Goal: Navigation & Orientation: Find specific page/section

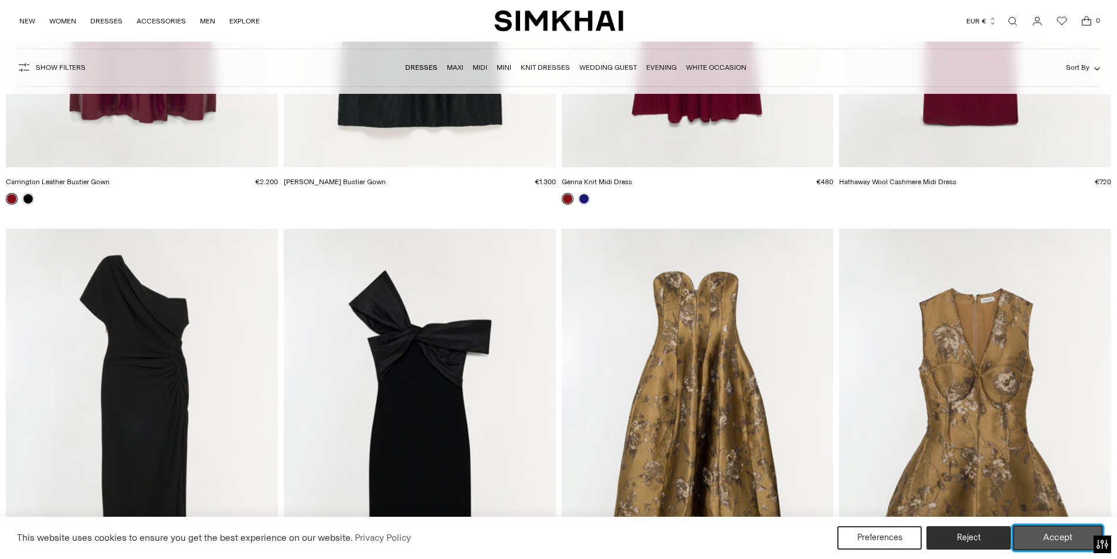
click at [1031, 536] on button "Accept" at bounding box center [1058, 537] width 90 height 25
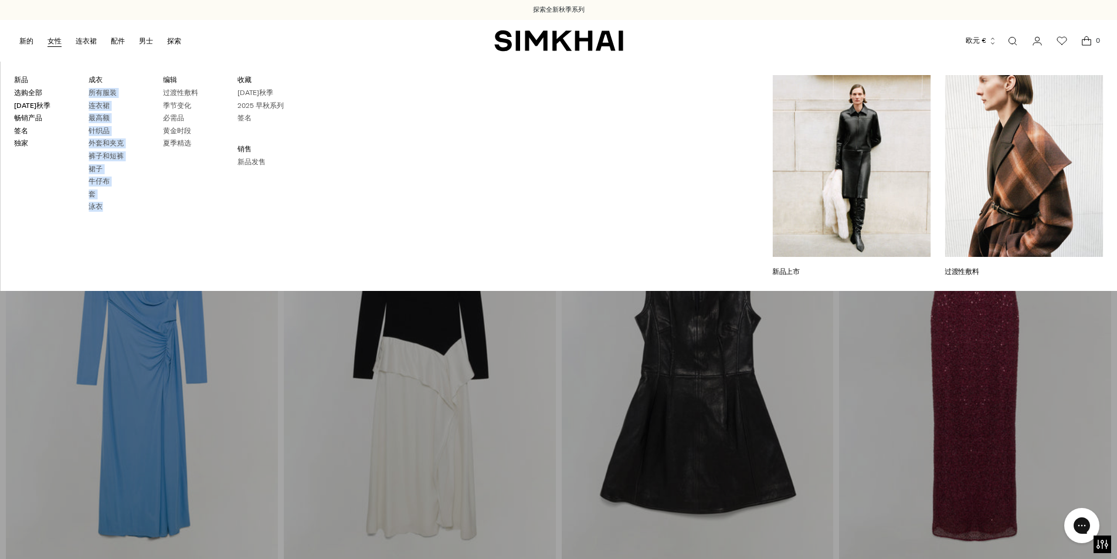
drag, startPoint x: 111, startPoint y: 223, endPoint x: 83, endPoint y: 93, distance: 133.6
click at [83, 93] on div "新品 选购全部 [DATE]秋季 畅销产品 签名 独家 成衣 所有服装 连衣裙 最高额 针织品 外套和夹克 裤子和短裤 裙子 套" at bounding box center [149, 176] width 298 height 202
copy ul "所有服装 连衣裙 最高额 针织品 外套和夹克 裤子和短裤 裙子 牛仔布 套 泳衣"
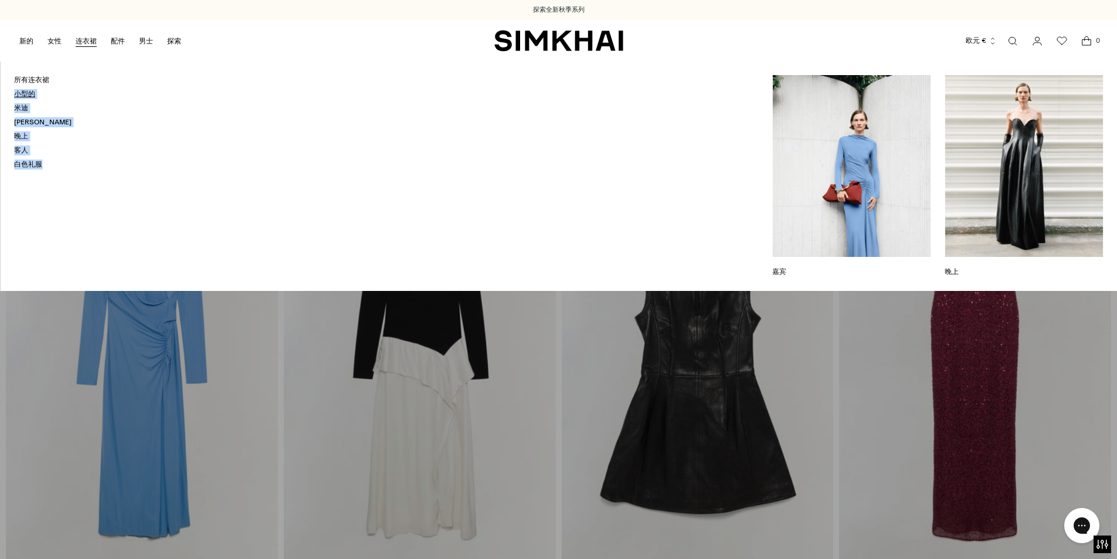
drag, startPoint x: 71, startPoint y: 181, endPoint x: 16, endPoint y: 94, distance: 102.0
click at [16, 94] on div "所有连衣裙 小型的 [GEOGRAPHIC_DATA]迪 [GEOGRAPHIC_DATA] 晚上 客人 白色礼服" at bounding box center [558, 176] width 1117 height 230
copy ul "小型的 米迪 [PERSON_NAME] 晚上 客人 白色礼服"
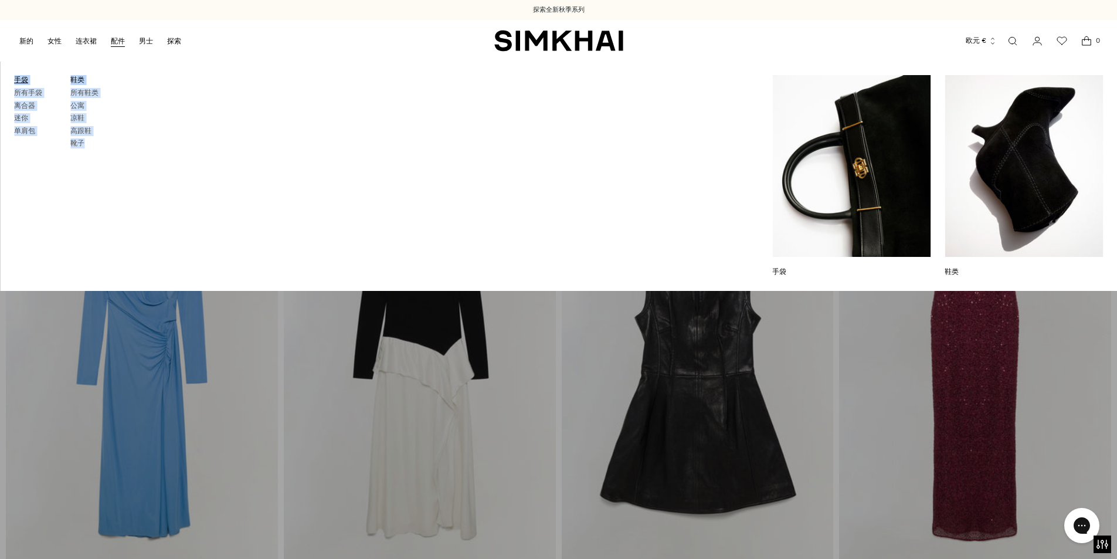
drag, startPoint x: 102, startPoint y: 160, endPoint x: 16, endPoint y: 77, distance: 119.8
click at [16, 77] on div "手袋 所有手袋 离合器 迷你 单肩包 鞋类 所有鞋类 公寓 凉鞋 高跟鞋 靴子" at bounding box center [112, 176] width 225 height 202
copy ul "手袋 所有手袋 离合器 迷你 单肩包 鞋类 所有鞋类 公寓 凉鞋 高跟鞋 靴子"
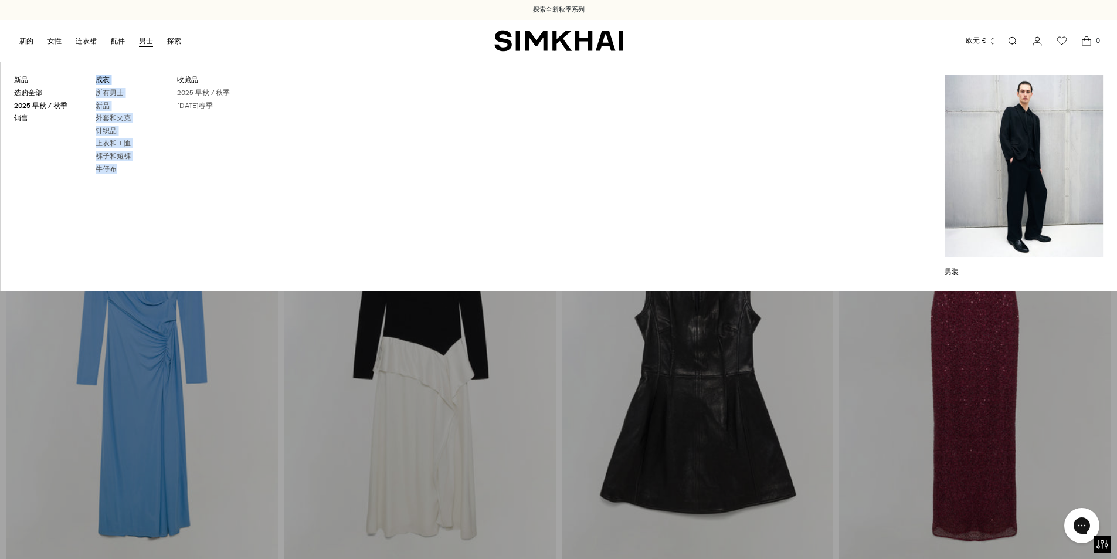
drag, startPoint x: 140, startPoint y: 172, endPoint x: 92, endPoint y: 81, distance: 102.5
click at [92, 81] on div "新品 选购全部 2025 早秋 / 秋季 销售 成衣 所有男士 新品 外套和夹克 针织品 上衣和 T 恤 裤子和短裤 [GEOGRAPHIC_DATA] 收藏品" at bounding box center [163, 176] width 326 height 202
copy li "成衣 所有男士 新品 外套和夹克 针织品 上衣和 T 恤 裤子和短裤 牛仔布"
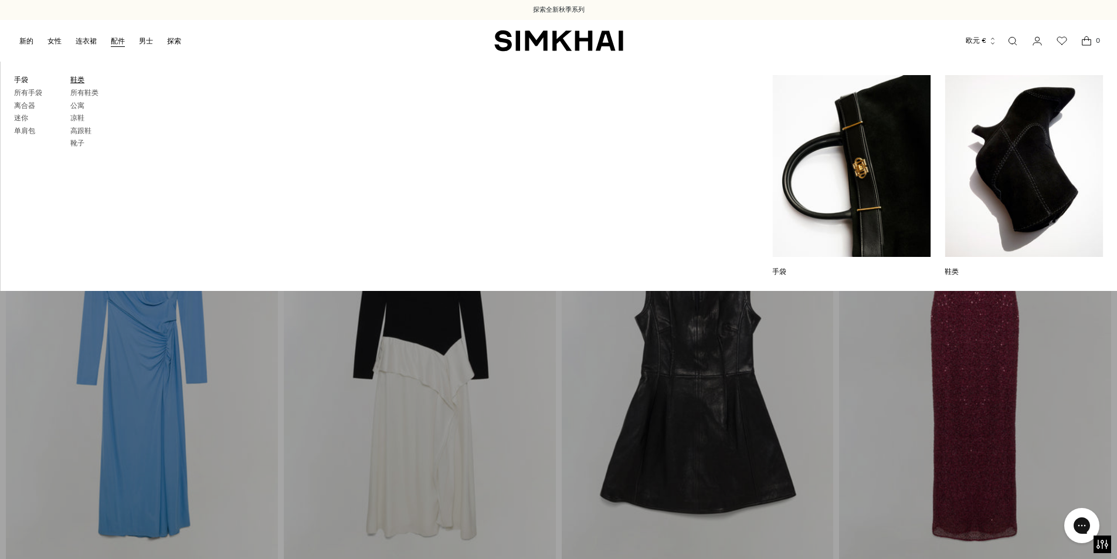
click at [77, 80] on font "鞋类" at bounding box center [77, 80] width 14 height 8
